Goal: Transaction & Acquisition: Purchase product/service

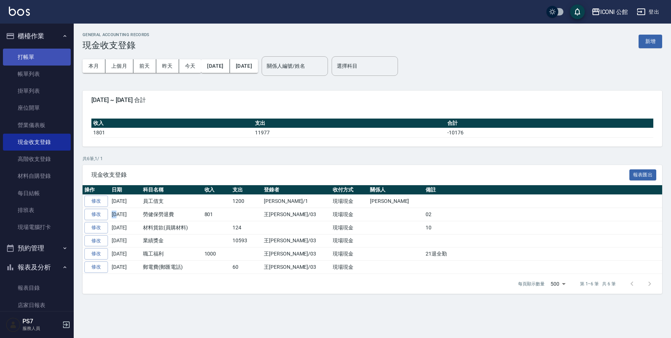
click at [33, 64] on link "打帳單" at bounding box center [37, 57] width 68 height 17
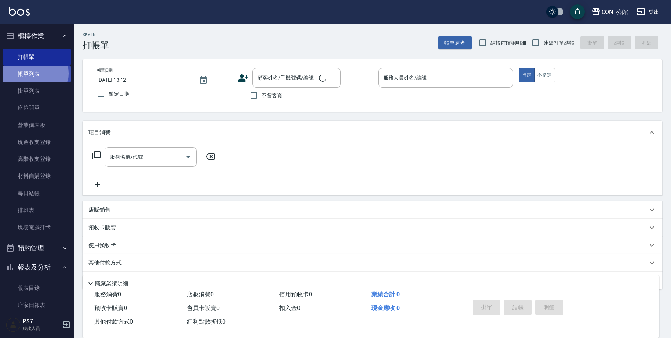
click at [33, 73] on link "帳單列表" at bounding box center [37, 74] width 68 height 17
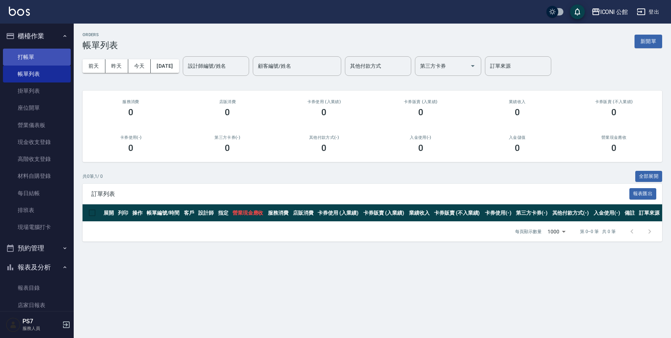
click at [49, 57] on link "打帳單" at bounding box center [37, 57] width 68 height 17
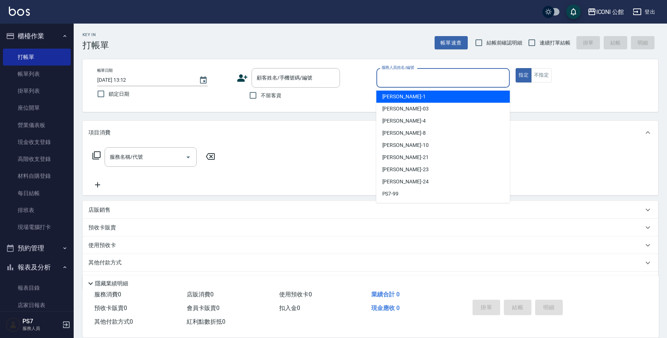
click at [434, 73] on input "服務人員姓名/編號" at bounding box center [443, 77] width 127 height 13
type input "Sandy-8"
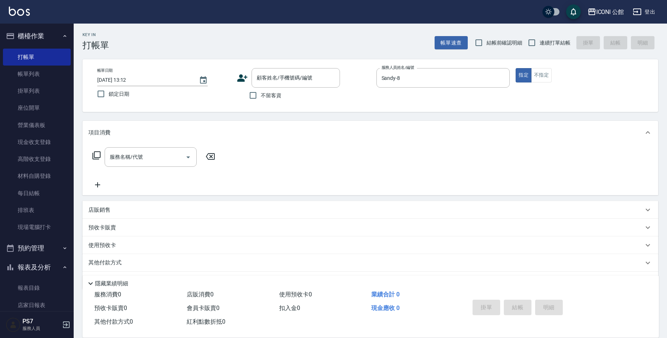
type button "true"
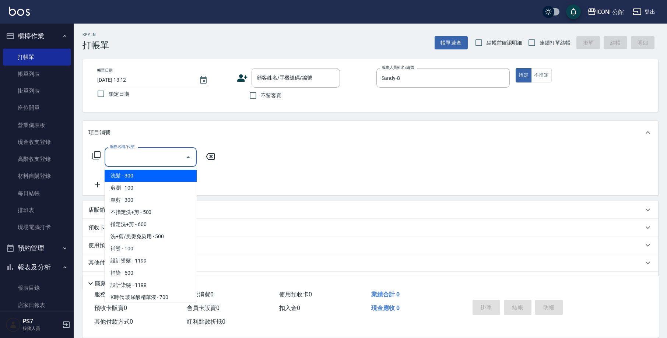
click at [152, 153] on input "服務名稱/代號" at bounding box center [145, 157] width 74 height 13
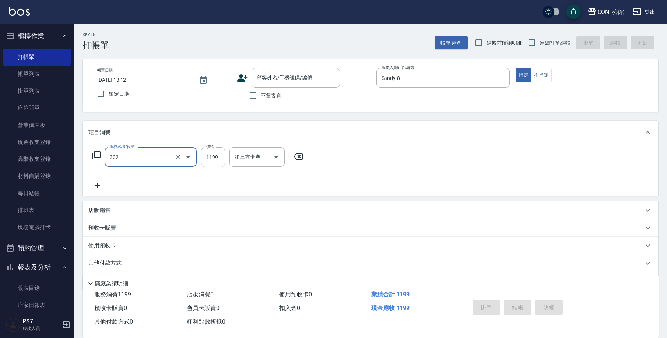
type input "設計燙髮(302)"
type input "1380"
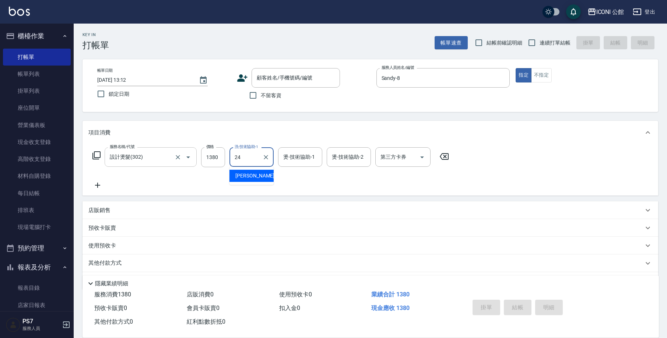
type input "[PERSON_NAME]-24"
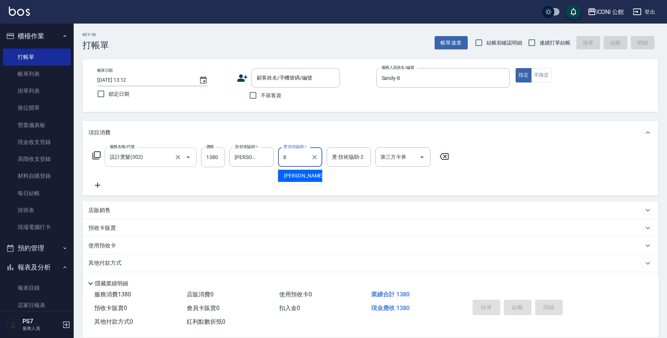
type input "Sandy-8"
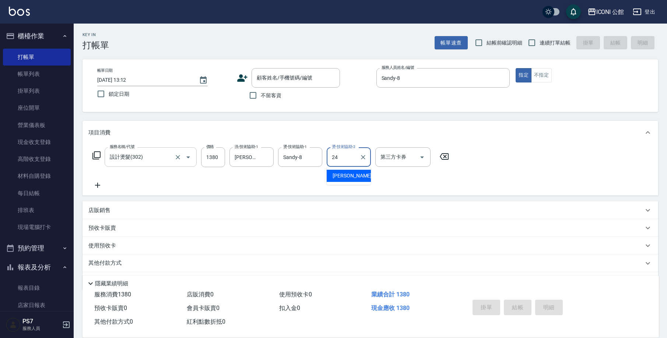
type input "[PERSON_NAME]-24"
click at [97, 157] on icon at bounding box center [96, 155] width 9 height 9
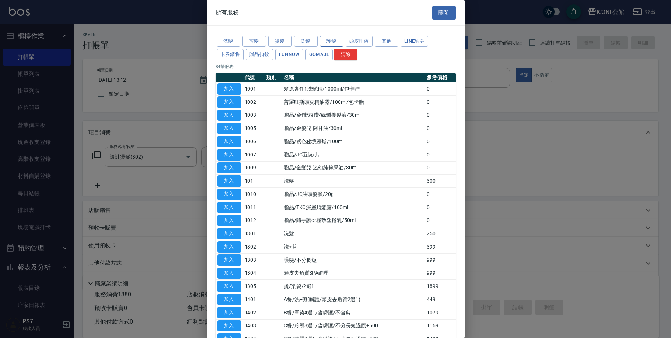
click at [333, 42] on button "護髮" at bounding box center [332, 41] width 24 height 11
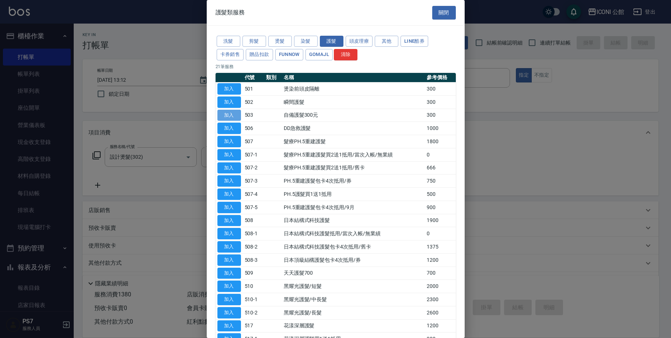
click at [232, 113] on button "加入" at bounding box center [229, 115] width 24 height 11
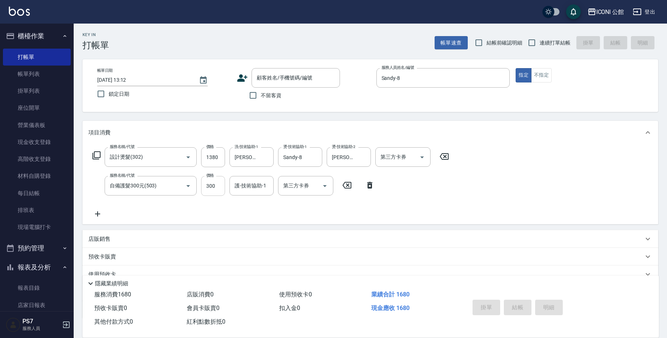
click at [224, 188] on input "300" at bounding box center [213, 186] width 24 height 20
click at [223, 186] on input "300" at bounding box center [213, 186] width 24 height 20
type input "400"
type input "Sandy-8"
click at [98, 155] on icon at bounding box center [96, 155] width 9 height 9
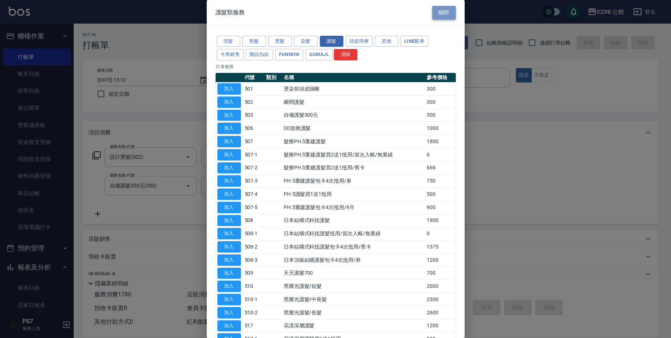
click at [441, 10] on button "關閉" at bounding box center [444, 13] width 24 height 14
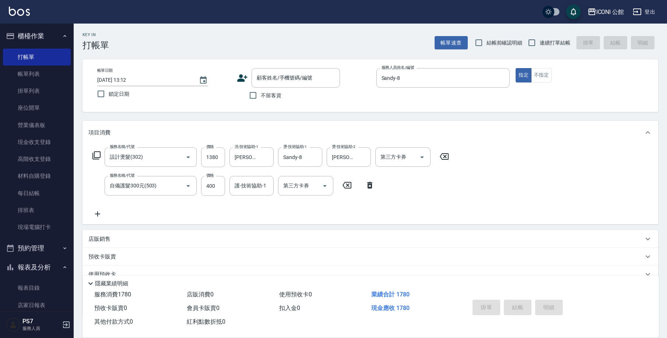
click at [124, 241] on div "店販銷售" at bounding box center [365, 239] width 555 height 8
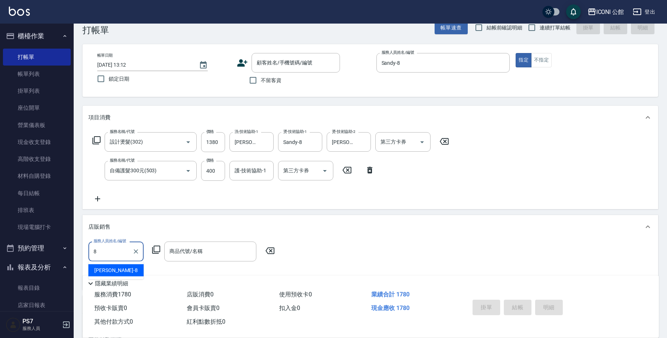
type input "Sandy-8"
click at [158, 246] on icon at bounding box center [156, 250] width 8 height 8
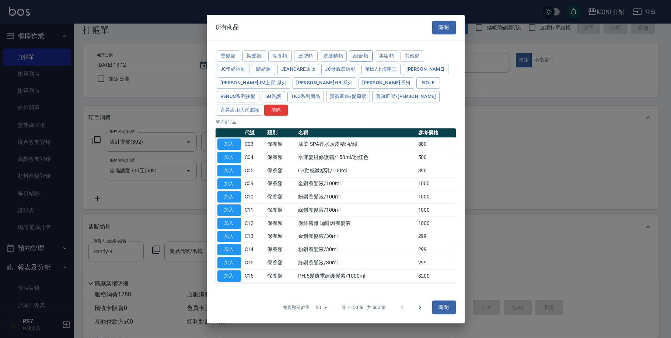
click at [360, 62] on button "組合類" at bounding box center [361, 55] width 24 height 11
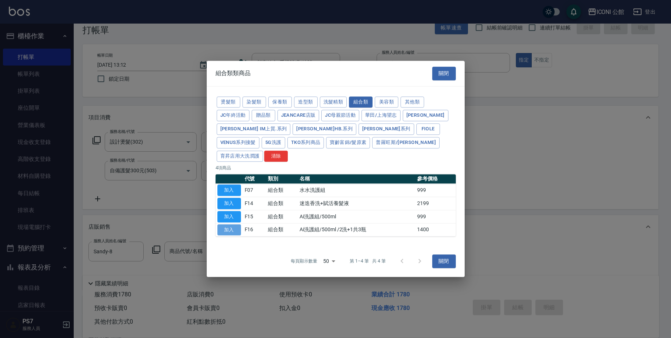
click at [230, 224] on button "加入" at bounding box center [229, 229] width 24 height 11
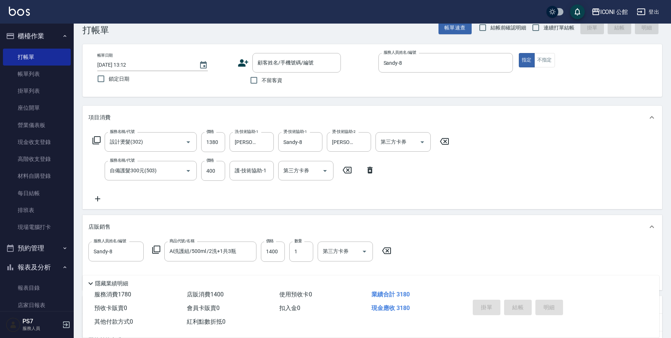
type input "Ai洗護組/500ml /2洗+1共3瓶"
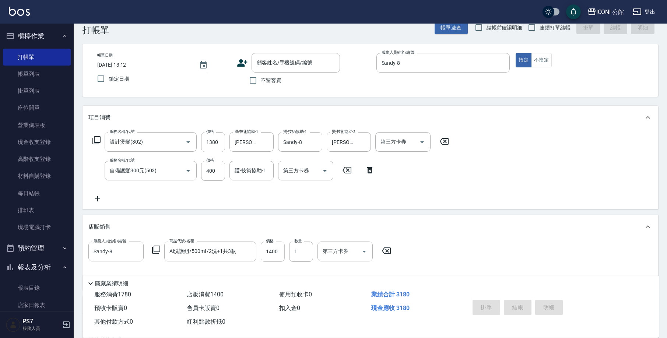
click at [273, 250] on input "1400" at bounding box center [273, 252] width 24 height 20
click at [277, 252] on input "1400" at bounding box center [273, 252] width 24 height 20
click at [281, 255] on input "1400" at bounding box center [273, 252] width 24 height 20
type input "1200"
click at [260, 80] on input "不留客資" at bounding box center [252, 80] width 15 height 15
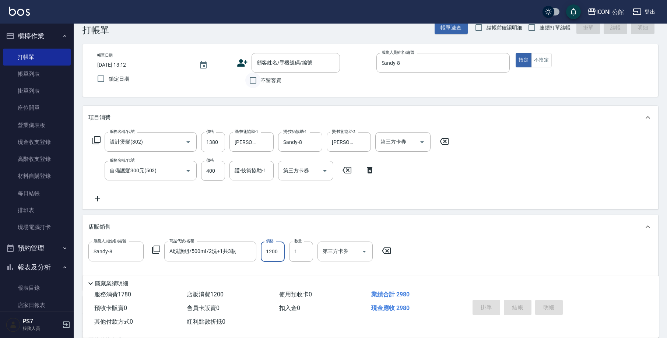
checkbox input "true"
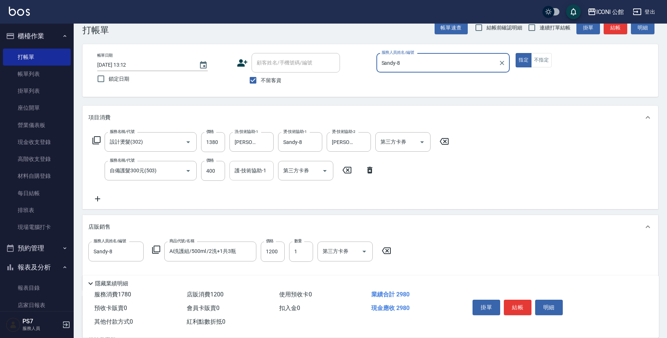
click at [248, 168] on input "護-技術協助-1" at bounding box center [252, 170] width 38 height 13
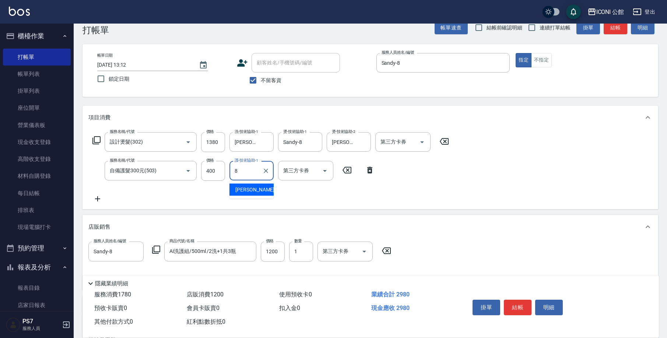
type input "Sandy-8"
click at [520, 306] on button "結帳" at bounding box center [518, 307] width 28 height 15
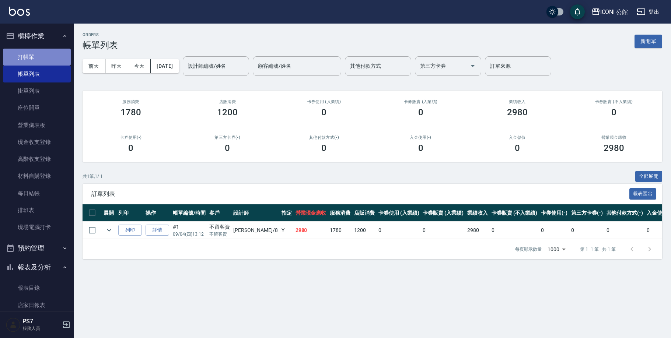
click at [50, 54] on link "打帳單" at bounding box center [37, 57] width 68 height 17
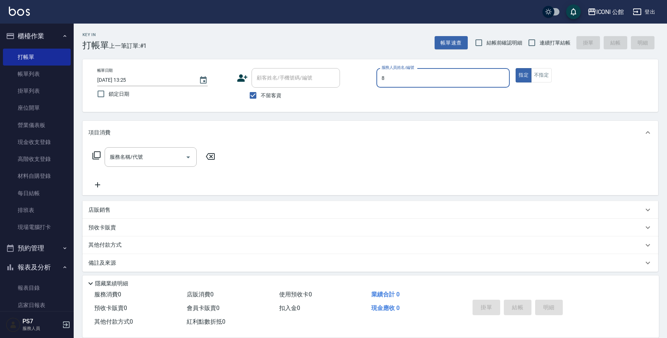
type input "Sandy-8"
type button "true"
click at [159, 149] on div "服務名稱/代號" at bounding box center [151, 157] width 92 height 20
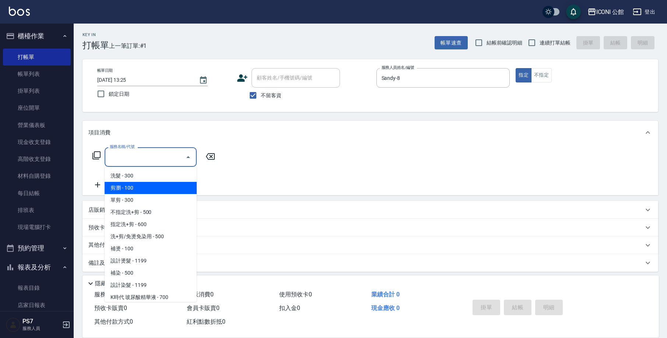
click at [153, 193] on span "剪瀏 - 100" at bounding box center [151, 188] width 92 height 12
type input "剪瀏(201)"
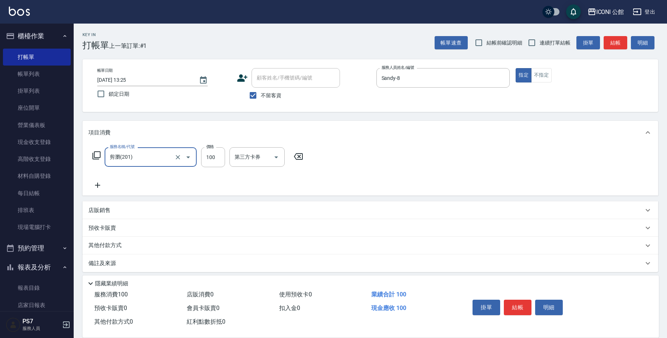
click at [545, 86] on div "帳單日期 [DATE] 13:25 鎖定日期 顧客姓名/手機號碼/編號 顧客姓名/手機號碼/編號 不留客資 服務人員姓名/編號 [PERSON_NAME]-8…" at bounding box center [370, 85] width 558 height 35
click at [547, 81] on button "不指定" at bounding box center [541, 75] width 21 height 14
click at [519, 309] on button "結帳" at bounding box center [518, 307] width 28 height 15
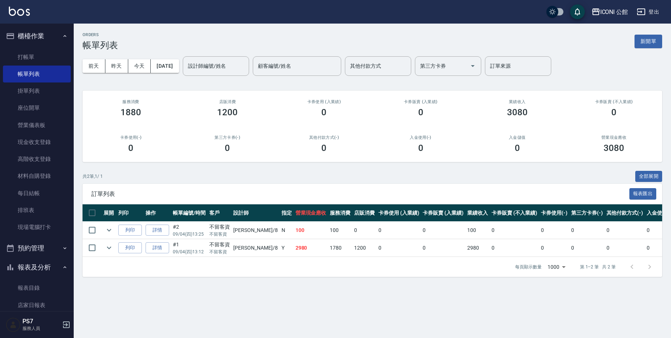
click at [48, 48] on ul "打帳單 帳單列表 掛單列表 座位開單 營業儀表板 現金收支登錄 高階收支登錄 材料自購登錄 每日結帳 排班表 現場電腦打卡" at bounding box center [37, 142] width 68 height 193
click at [51, 57] on link "打帳單" at bounding box center [37, 57] width 68 height 17
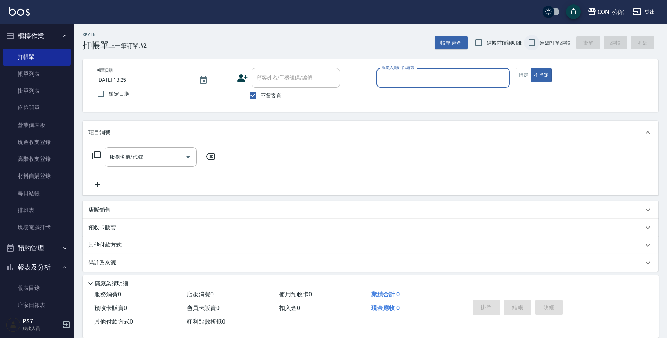
click at [536, 41] on input "連續打單結帳" at bounding box center [531, 42] width 15 height 15
checkbox input "true"
click at [442, 83] on input "服務人員姓名/編號" at bounding box center [443, 77] width 127 height 13
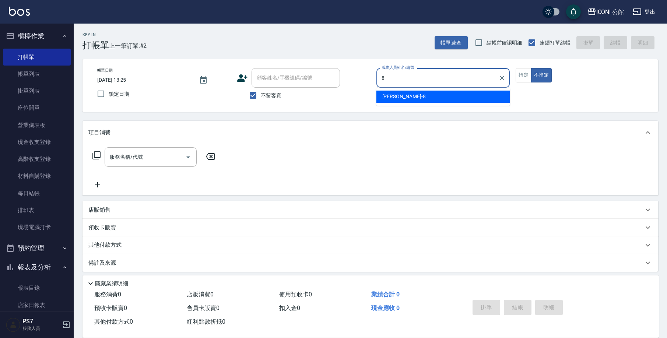
type input "Sandy-8"
type button "false"
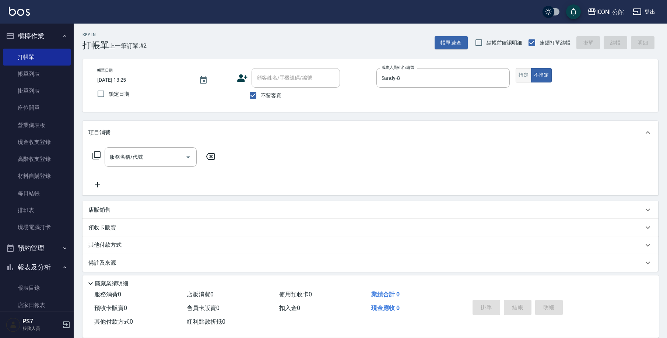
click at [517, 70] on button "指定" at bounding box center [524, 75] width 16 height 14
drag, startPoint x: 135, startPoint y: 213, endPoint x: 136, endPoint y: 217, distance: 4.5
click at [136, 217] on div "店販銷售" at bounding box center [371, 210] width 576 height 18
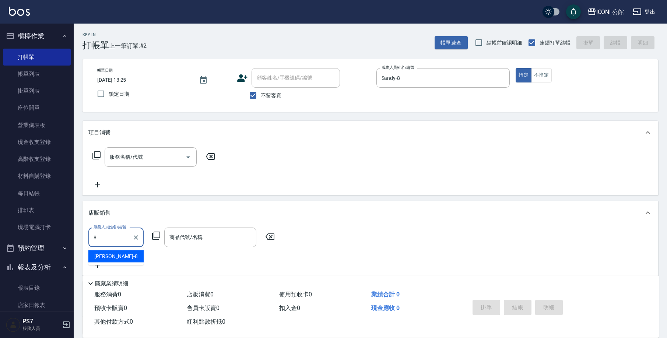
type input "Sandy-8"
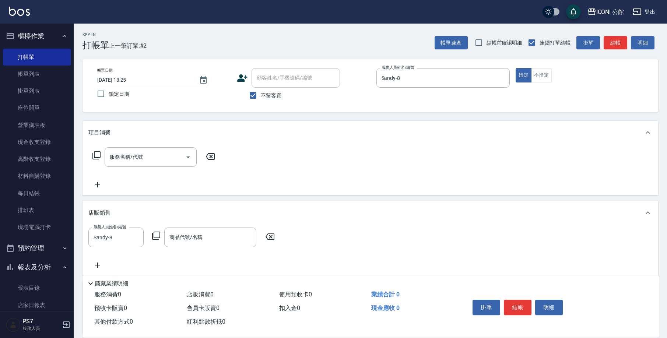
click at [160, 235] on icon at bounding box center [156, 236] width 8 height 8
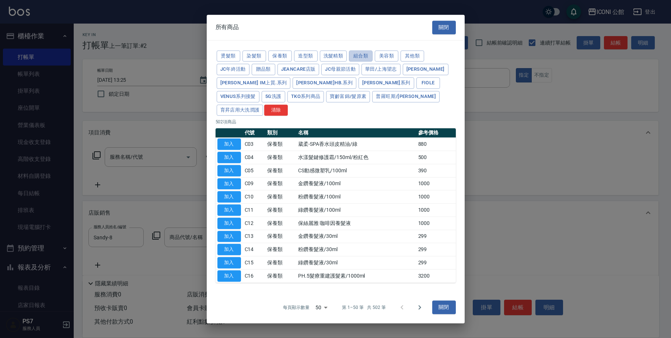
click at [365, 62] on button "組合類" at bounding box center [361, 55] width 24 height 11
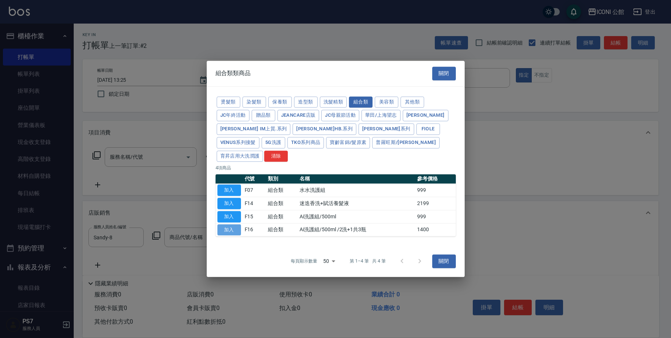
click at [229, 224] on button "加入" at bounding box center [229, 229] width 24 height 11
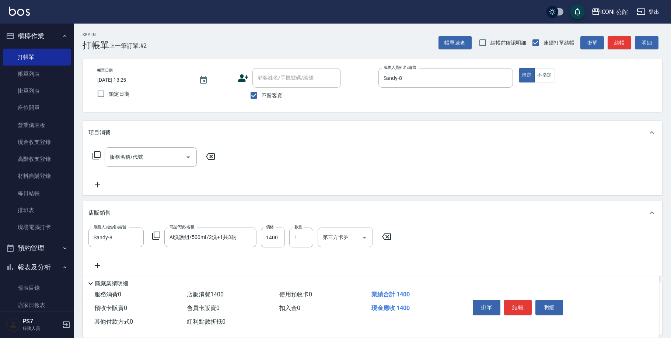
type input "Ai洗護組/500ml /2洗+1共3瓶"
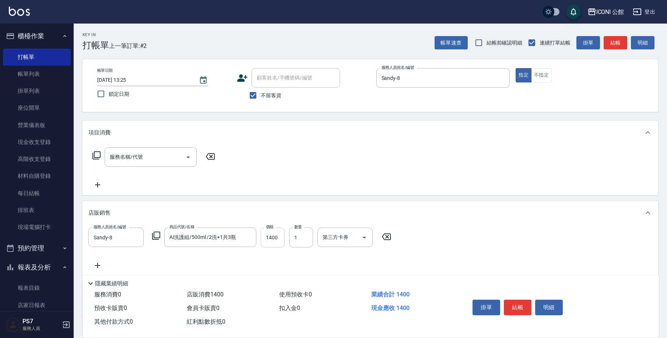
click at [282, 241] on input "1400" at bounding box center [273, 238] width 24 height 20
type input "1200"
click at [519, 302] on button "結帳" at bounding box center [518, 307] width 28 height 15
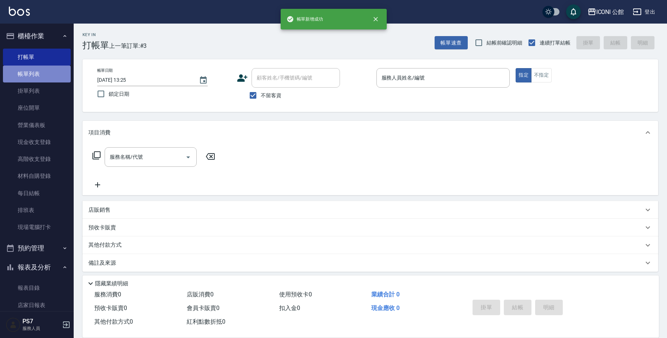
click at [56, 72] on link "帳單列表" at bounding box center [37, 74] width 68 height 17
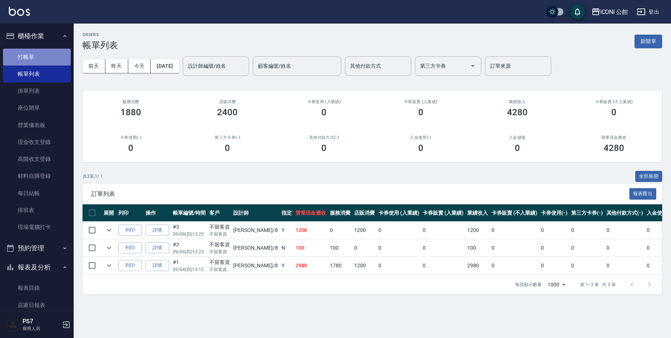
click at [48, 52] on link "打帳單" at bounding box center [37, 57] width 68 height 17
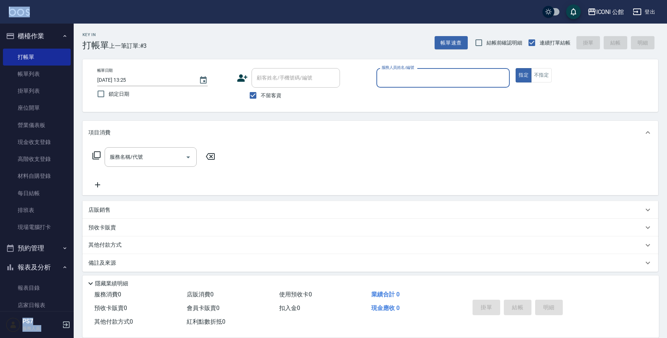
click at [0, 19] on html "ICONI 公館 登出 櫃檯作業 打帳單 帳單列表 掛單列表 座位開單 營業儀表板 現金收支登錄 高階收支登錄 材料自購登錄 每日結帳 排班表 現場電腦打卡 …" at bounding box center [333, 171] width 667 height 343
